Goal: Information Seeking & Learning: Learn about a topic

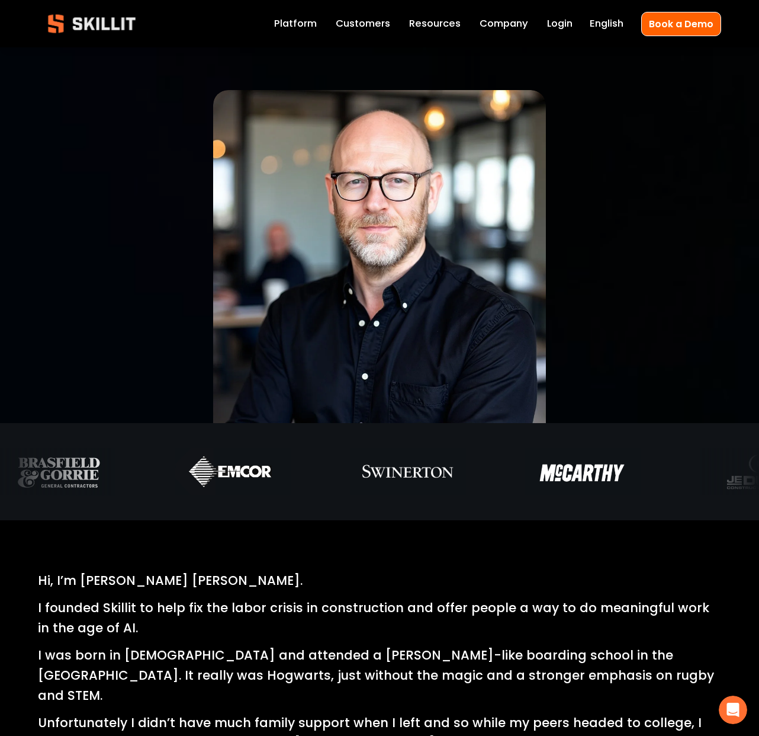
click at [295, 21] on link "Platform" at bounding box center [295, 23] width 43 height 17
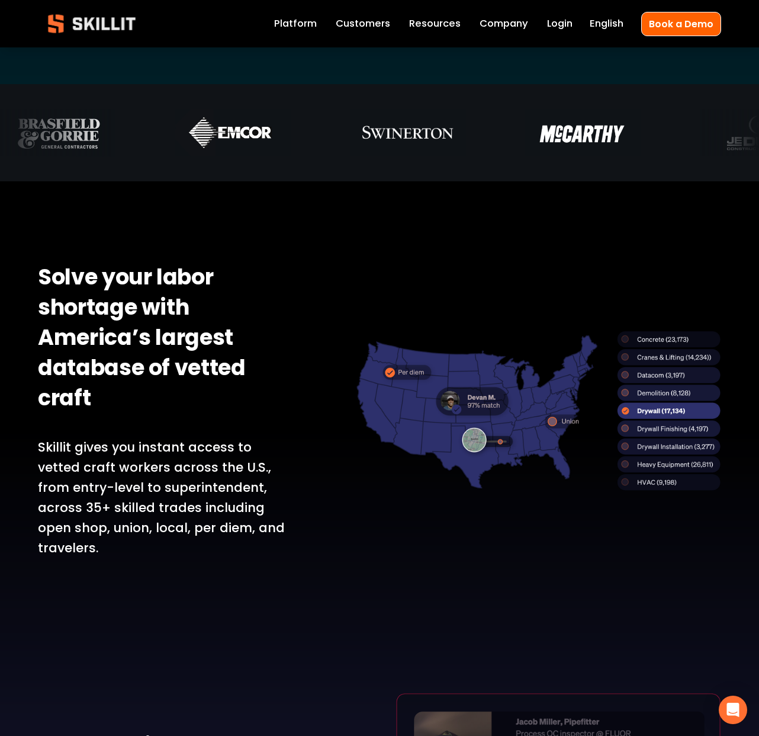
scroll to position [679, 0]
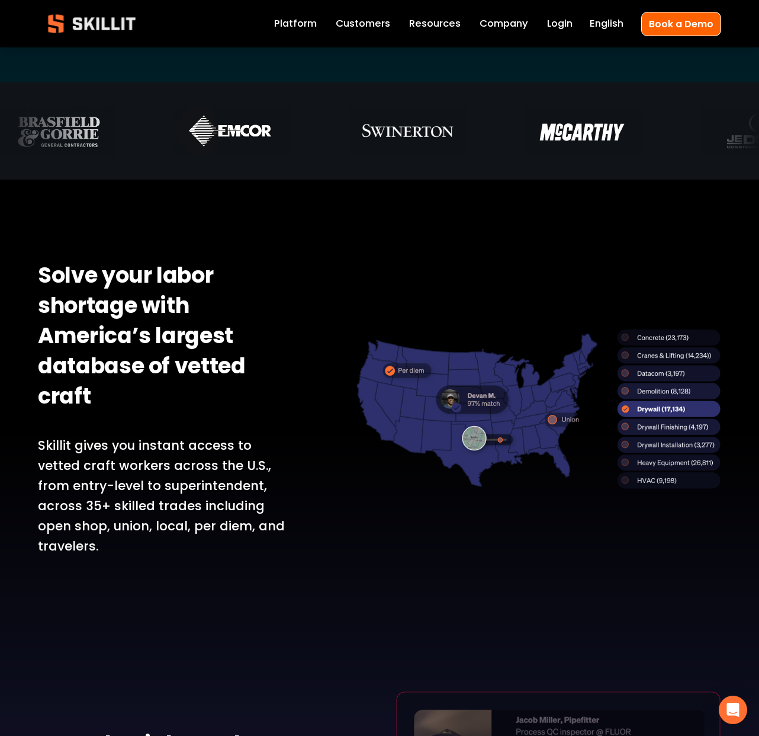
click at [425, 412] on div at bounding box center [538, 408] width 365 height 159
click at [464, 430] on div at bounding box center [538, 408] width 365 height 159
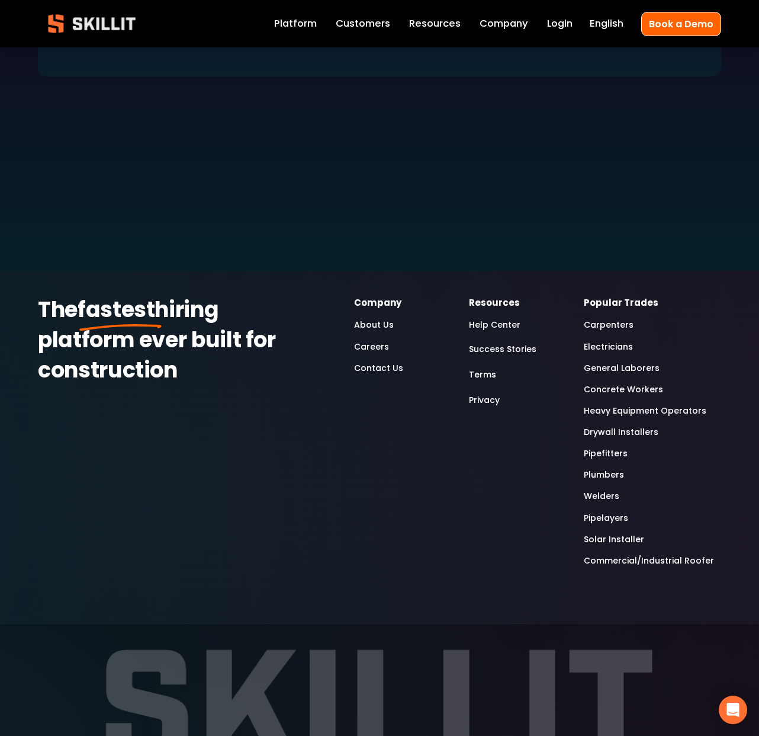
scroll to position [3750, 0]
